Goal: Check status: Check status

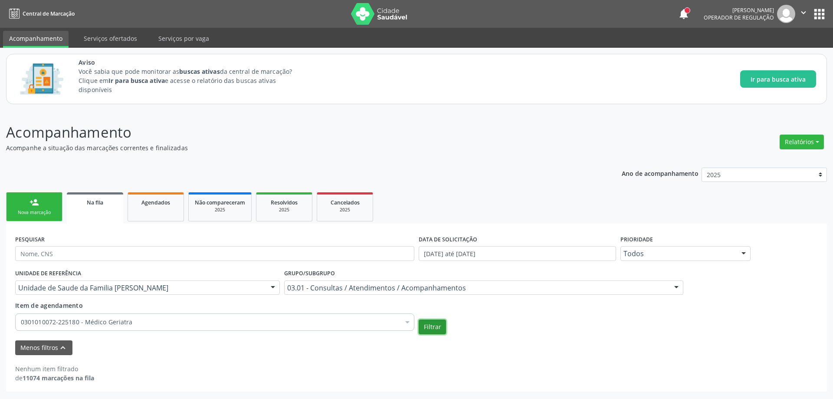
click at [443, 323] on button "Filtrar" at bounding box center [432, 326] width 27 height 15
click at [548, 330] on div "Filtrar" at bounding box center [617, 326] width 403 height 15
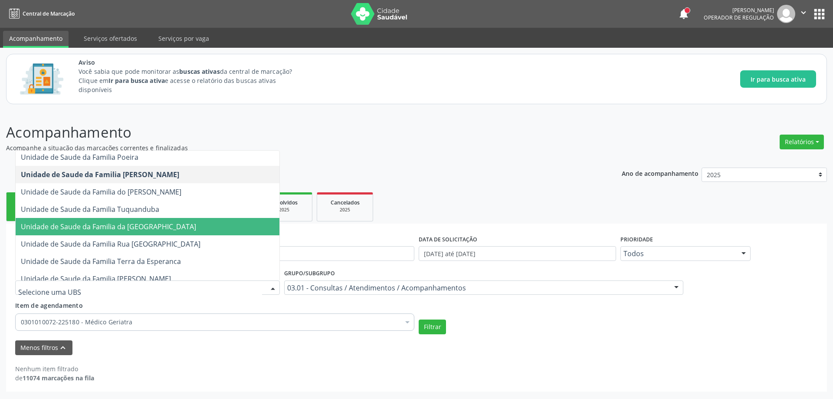
scroll to position [173, 0]
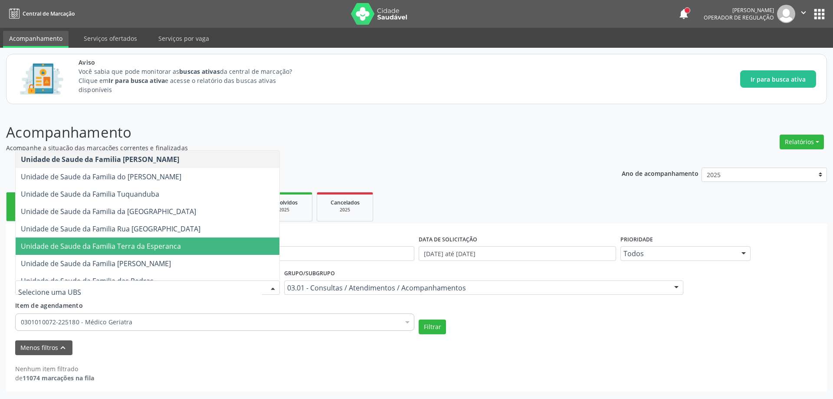
click at [179, 243] on span "Unidade de Saude da Familia Terra da Esperanca" at bounding box center [101, 246] width 160 height 10
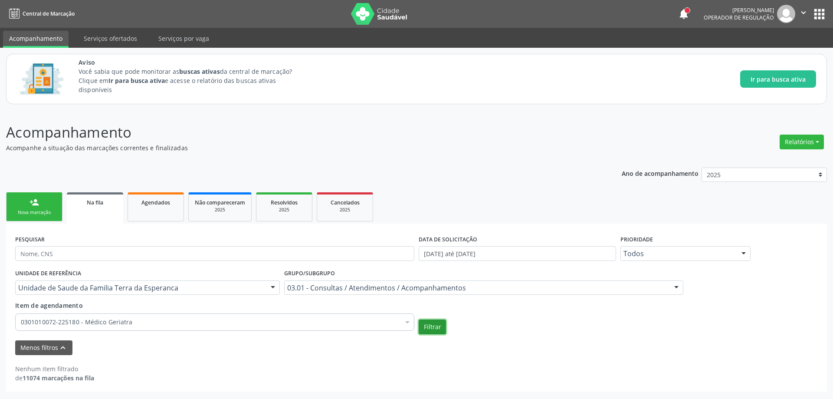
click at [419, 325] on button "Filtrar" at bounding box center [432, 326] width 27 height 15
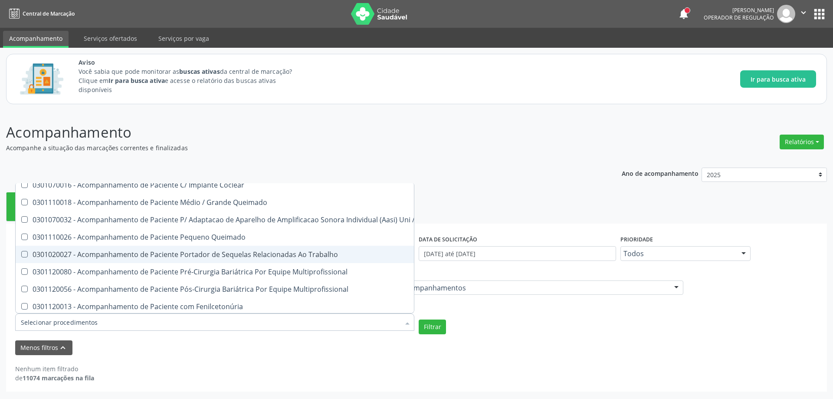
scroll to position [304, 0]
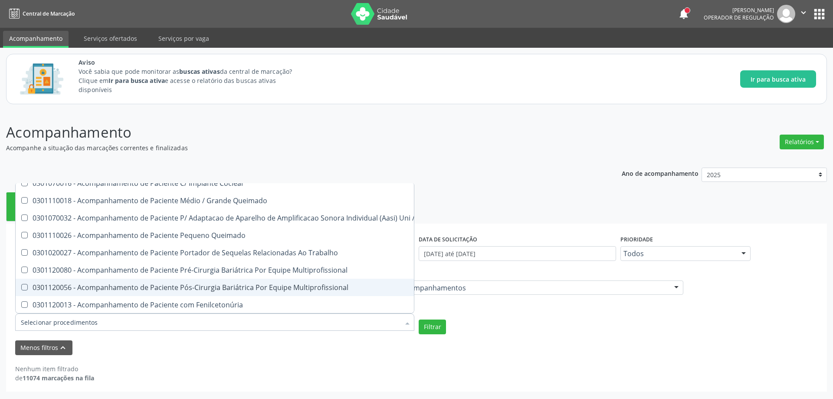
click at [438, 348] on div "Menos filtros keyboard_arrow_up" at bounding box center [416, 347] width 807 height 15
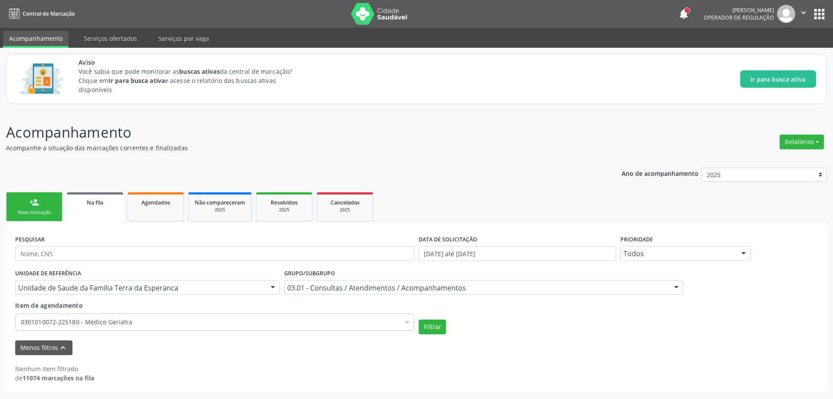
scroll to position [0, 0]
click at [435, 331] on button "Filtrar" at bounding box center [432, 326] width 27 height 15
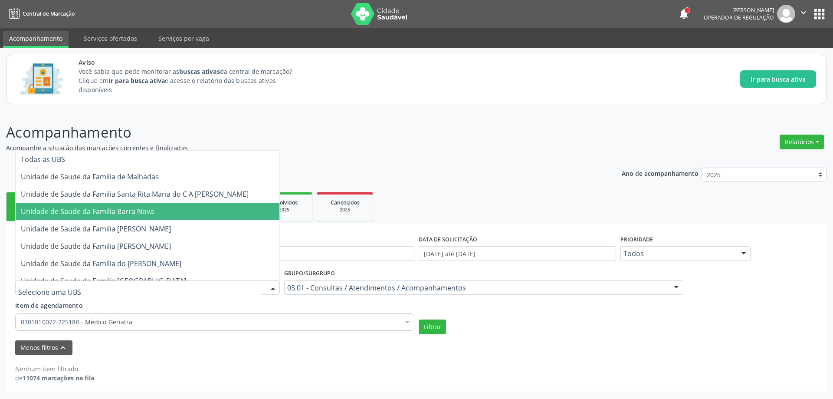
click at [180, 217] on span "Unidade de Saude da Familia Barra Nova" at bounding box center [148, 211] width 264 height 17
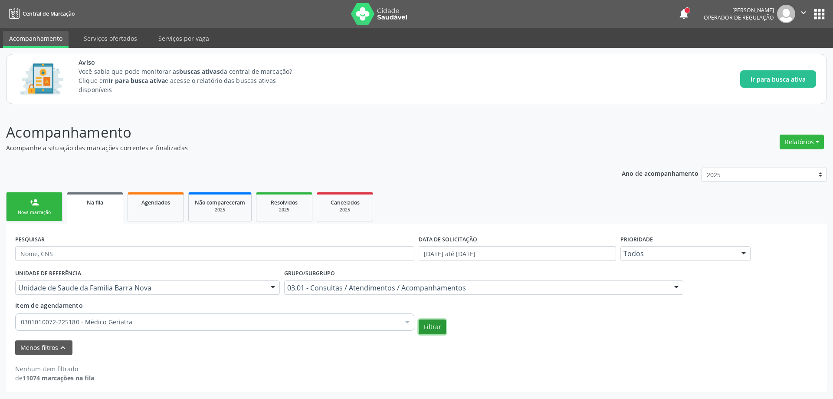
click at [434, 324] on button "Filtrar" at bounding box center [432, 326] width 27 height 15
click at [108, 203] on div "Na fila" at bounding box center [95, 201] width 44 height 9
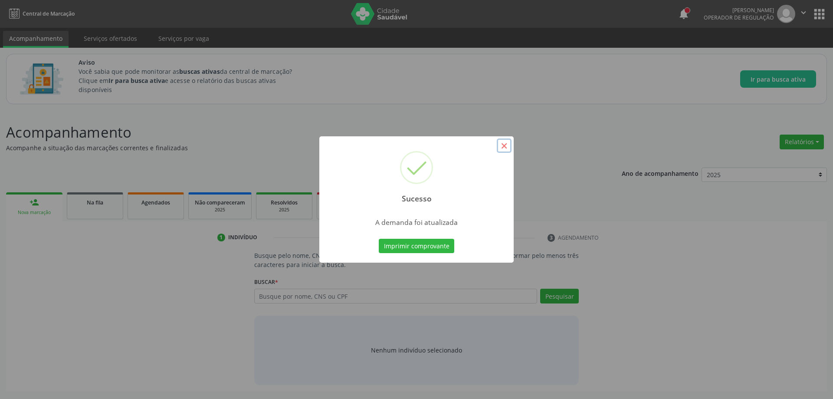
click at [507, 146] on button "×" at bounding box center [504, 145] width 15 height 15
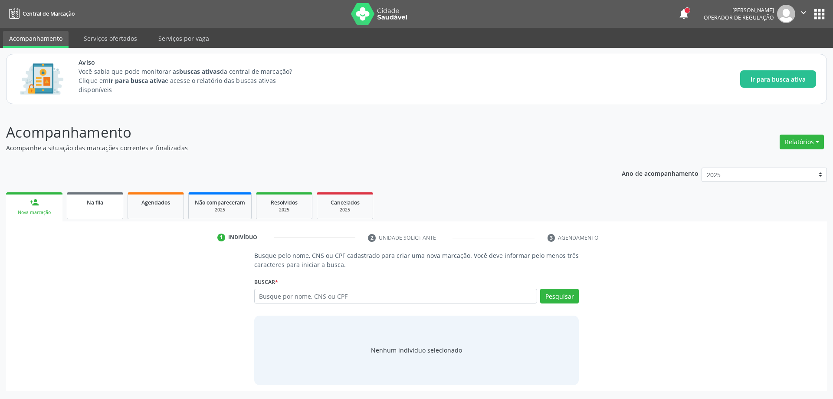
click at [97, 211] on link "Na fila" at bounding box center [95, 205] width 56 height 27
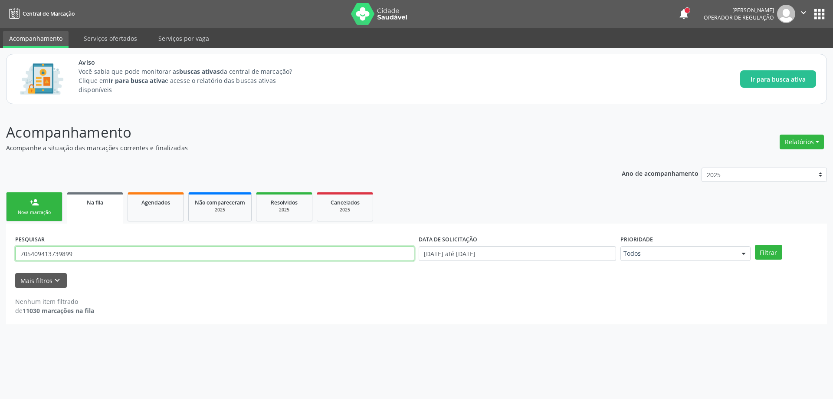
click at [118, 249] on input "705409413739899" at bounding box center [214, 253] width 399 height 15
click at [766, 252] on button "Filtrar" at bounding box center [768, 252] width 27 height 15
click at [96, 212] on link "Na fila" at bounding box center [95, 207] width 56 height 31
click at [113, 248] on input "704001809878762" at bounding box center [214, 253] width 399 height 15
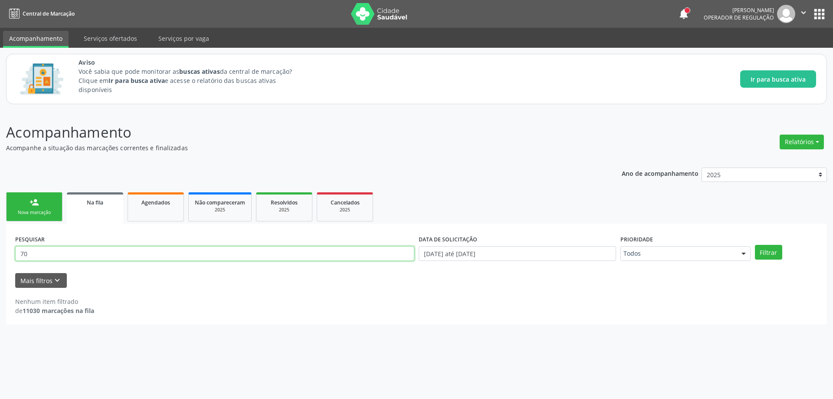
type input "7"
type input "700001459151504"
click at [774, 248] on button "Filtrar" at bounding box center [768, 252] width 27 height 15
click at [190, 252] on input "700001459151504" at bounding box center [214, 253] width 399 height 15
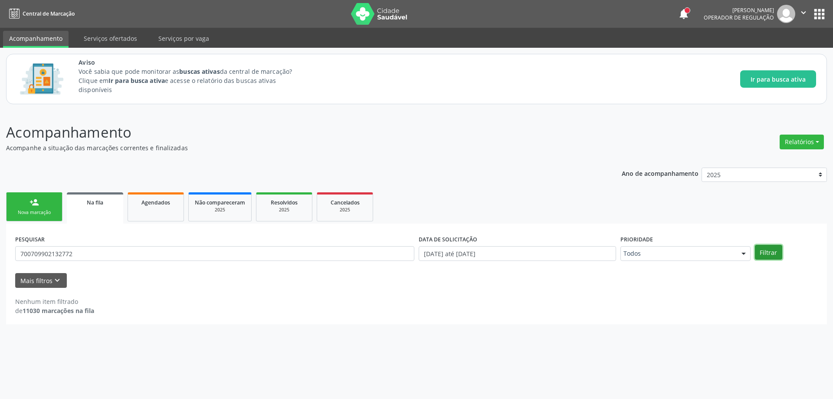
click at [761, 255] on button "Filtrar" at bounding box center [768, 252] width 27 height 15
click at [170, 253] on input "700709902132772" at bounding box center [214, 253] width 399 height 15
type input "7"
click at [775, 248] on button "Filtrar" at bounding box center [768, 252] width 27 height 15
click at [259, 254] on input "04893041410" at bounding box center [214, 253] width 399 height 15
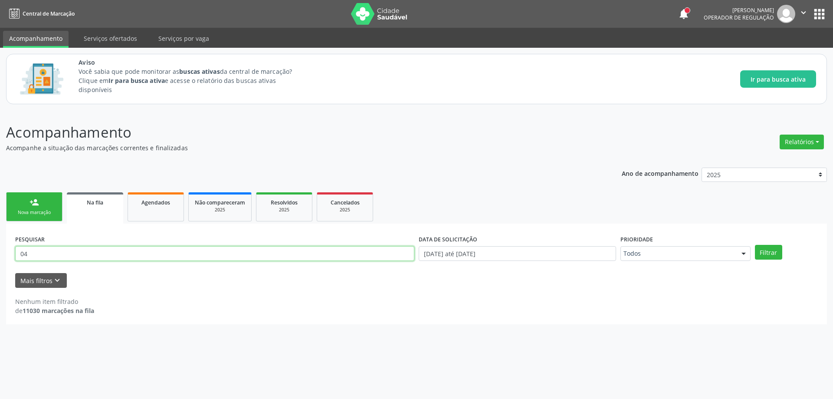
type input "0"
click at [130, 248] on input "text" at bounding box center [214, 253] width 399 height 15
click at [101, 206] on span "Na fila" at bounding box center [95, 202] width 16 height 7
paste input "709004821580312"
click at [762, 254] on button "Filtrar" at bounding box center [768, 252] width 27 height 15
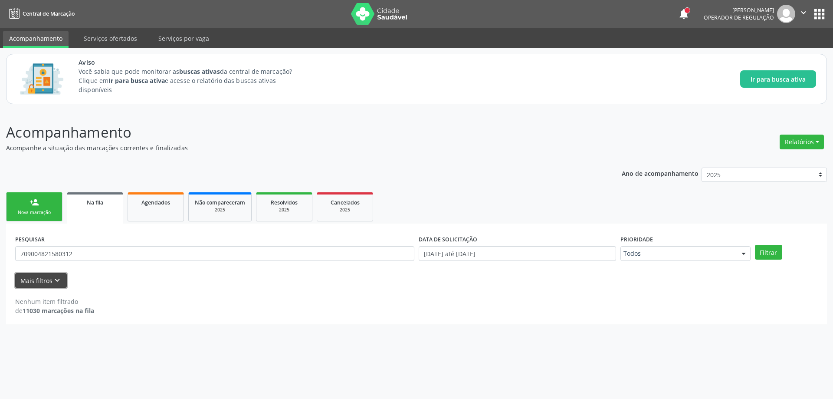
click at [58, 273] on button "Mais filtros keyboard_arrow_down" at bounding box center [41, 280] width 52 height 15
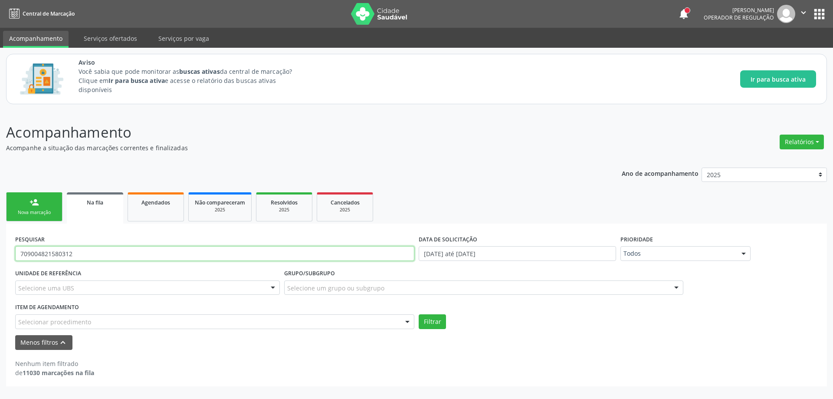
click at [90, 252] on input "709004821580312" at bounding box center [214, 253] width 399 height 15
type input "7"
click at [90, 211] on link "Na fila" at bounding box center [95, 207] width 56 height 31
click at [58, 338] on icon "keyboard_arrow_up" at bounding box center [63, 342] width 10 height 10
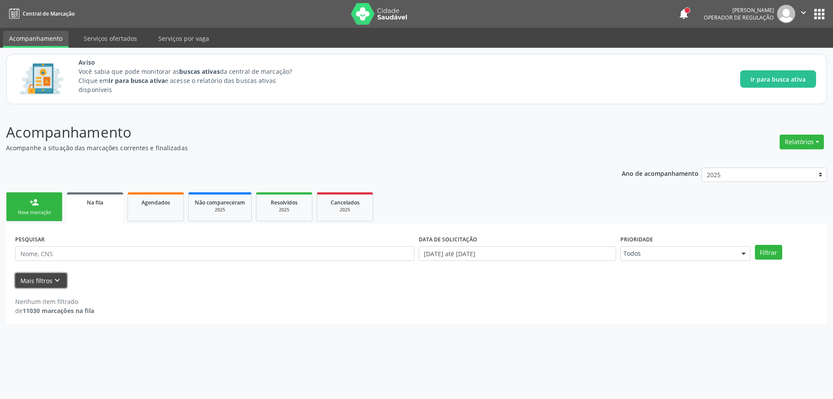
click at [45, 281] on button "Mais filtros keyboard_arrow_down" at bounding box center [41, 280] width 52 height 15
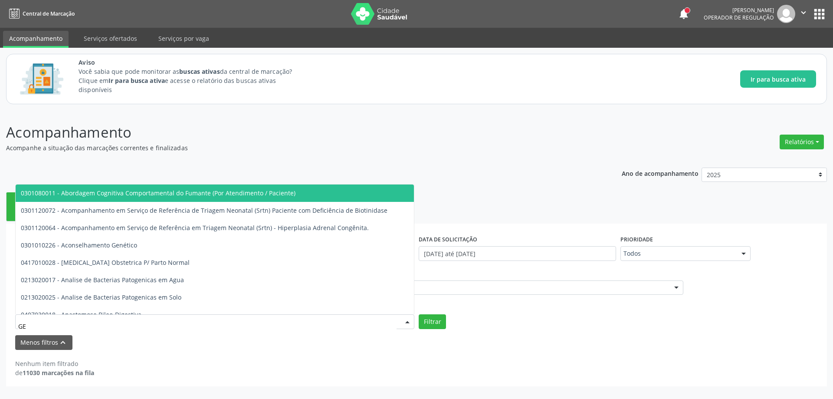
type input "GER"
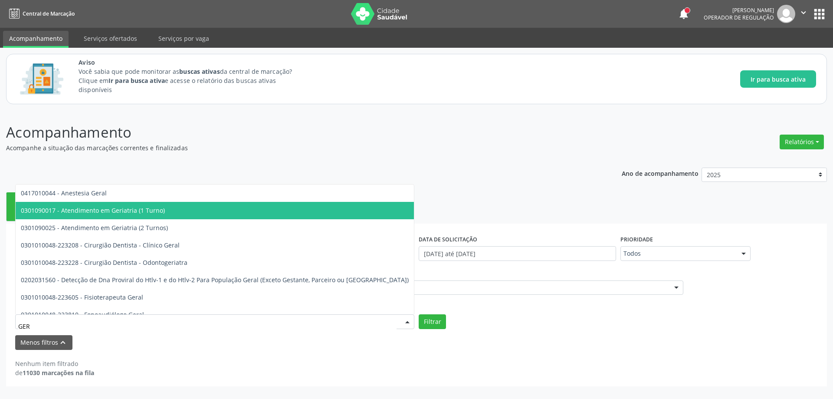
click at [140, 216] on span "0301090017 - Atendimento em Geriatria (1 Turno)" at bounding box center [311, 210] width 590 height 17
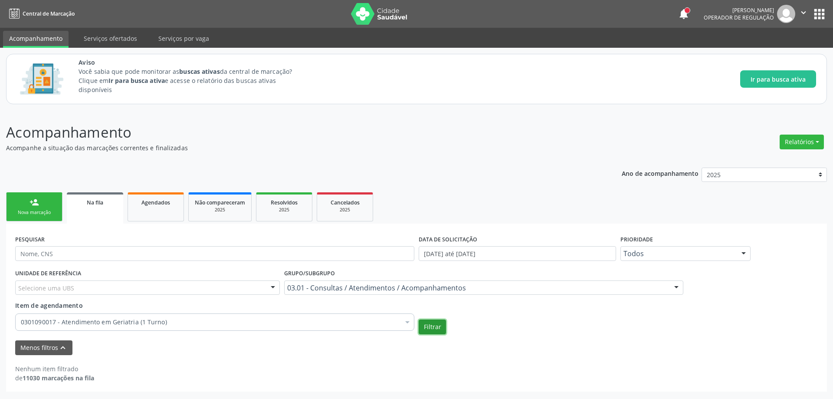
click at [425, 332] on button "Filtrar" at bounding box center [432, 326] width 27 height 15
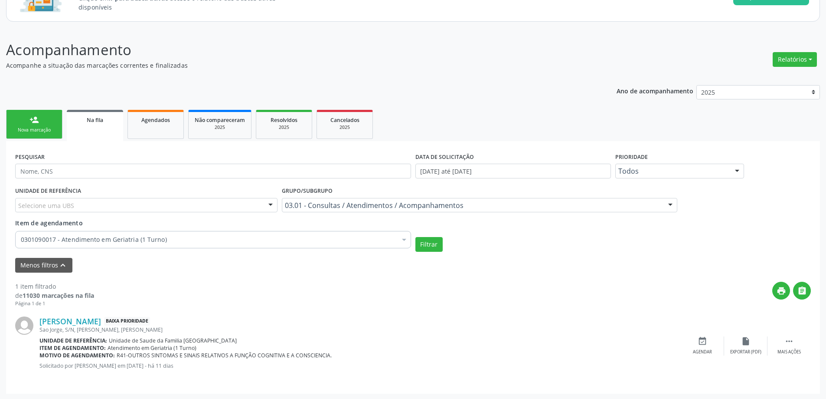
scroll to position [83, 0]
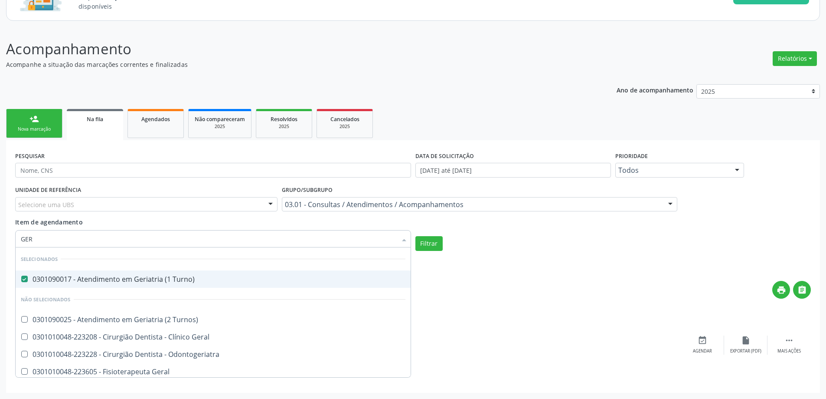
type input "[PERSON_NAME]"
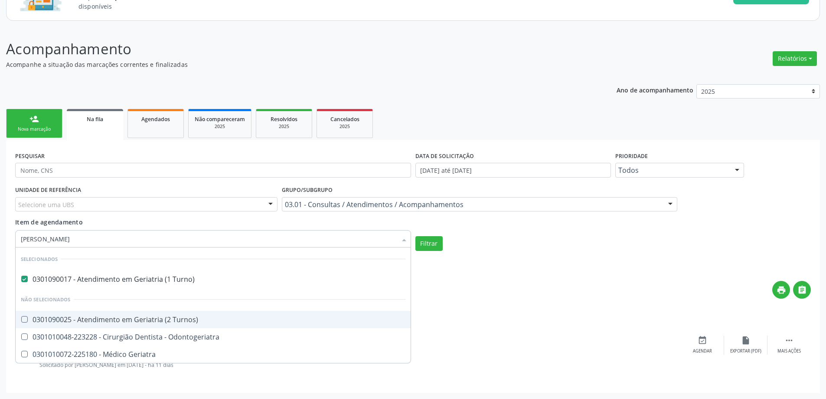
click at [21, 320] on div at bounding box center [19, 319] width 7 height 7
checkbox Turnos\) "true"
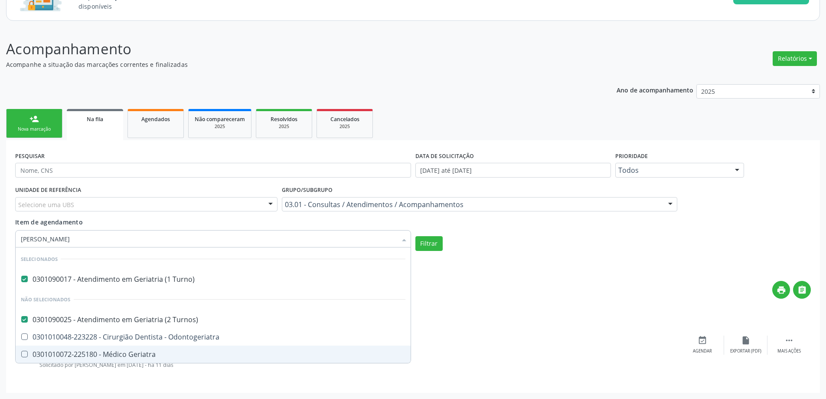
click at [20, 353] on div at bounding box center [19, 353] width 7 height 7
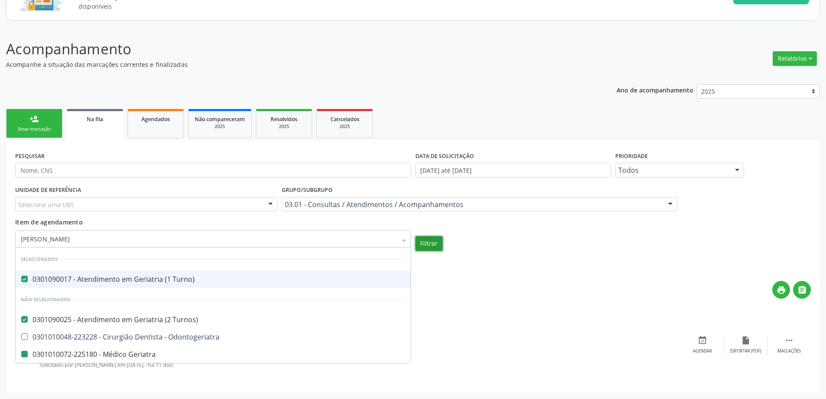
checkbox Geriatra "false"
click at [431, 245] on button "Filtrar" at bounding box center [429, 243] width 27 height 15
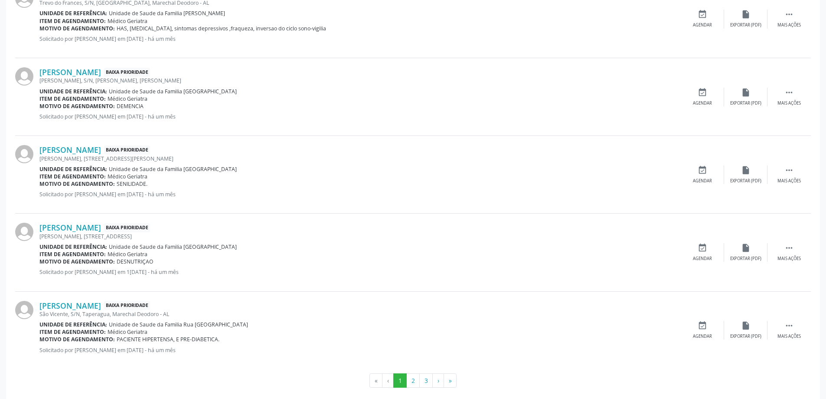
scroll to position [1196, 0]
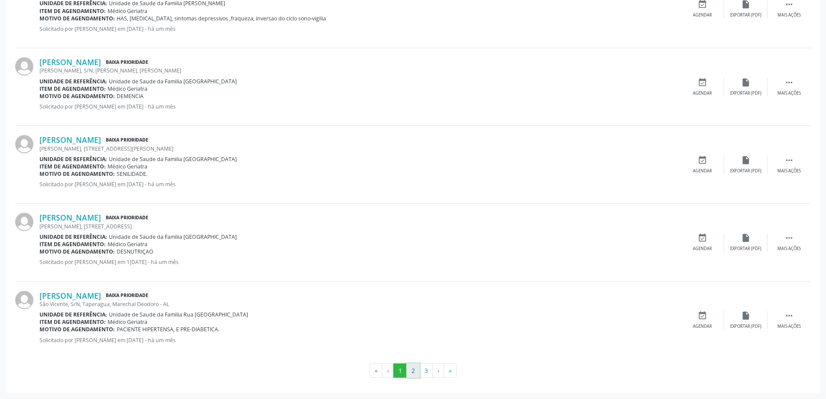
click at [409, 370] on button "2" at bounding box center [412, 370] width 13 height 15
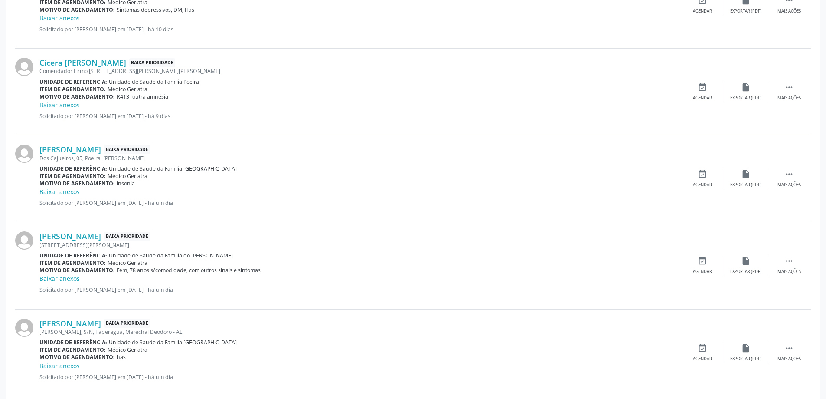
scroll to position [1287, 0]
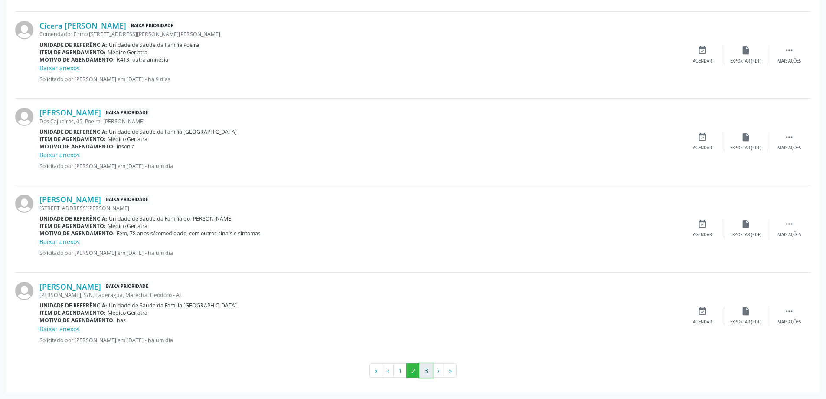
click at [430, 368] on button "3" at bounding box center [425, 370] width 13 height 15
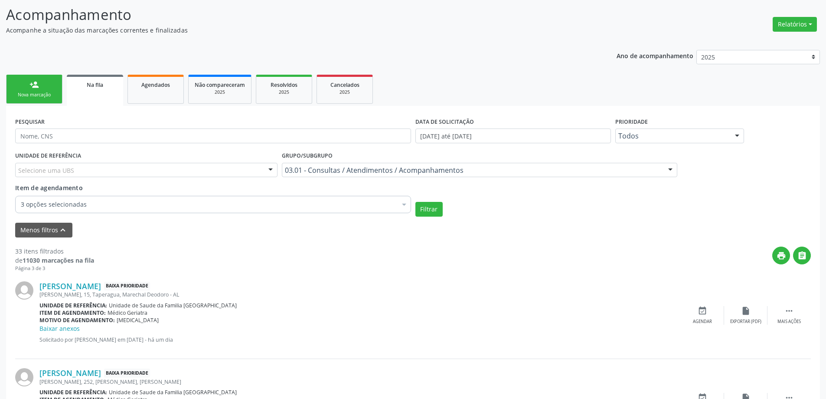
scroll to position [291, 0]
